Goal: Find specific page/section: Find specific page/section

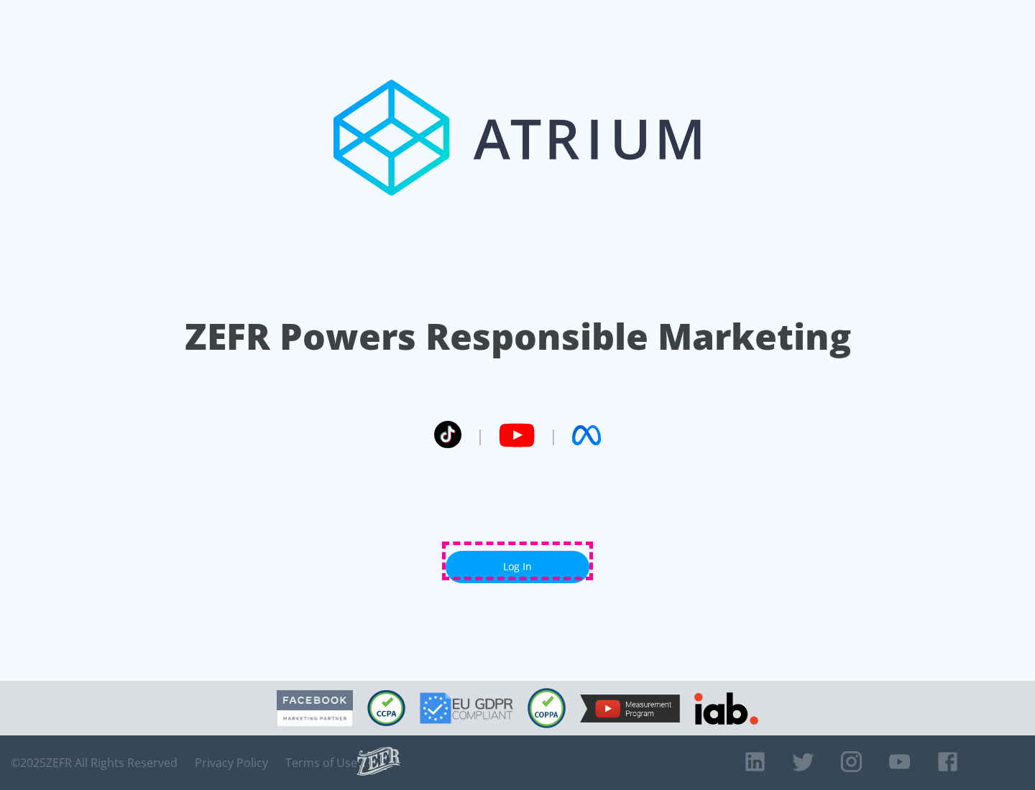
click at [517, 561] on link "Log In" at bounding box center [518, 567] width 144 height 32
